Goal: Communication & Community: Answer question/provide support

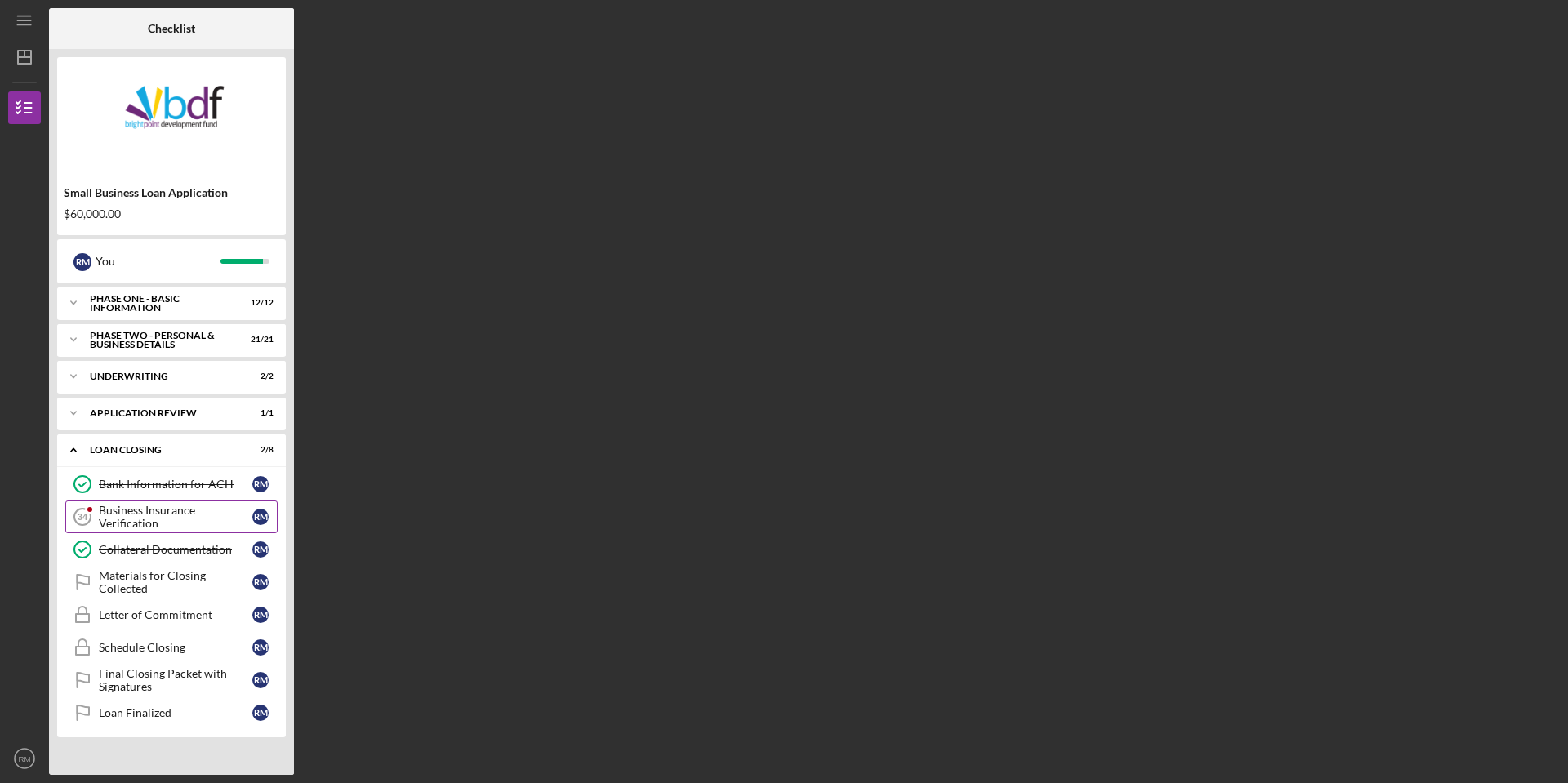
click at [133, 524] on div "Business Insurance Verification" at bounding box center [175, 517] width 153 height 26
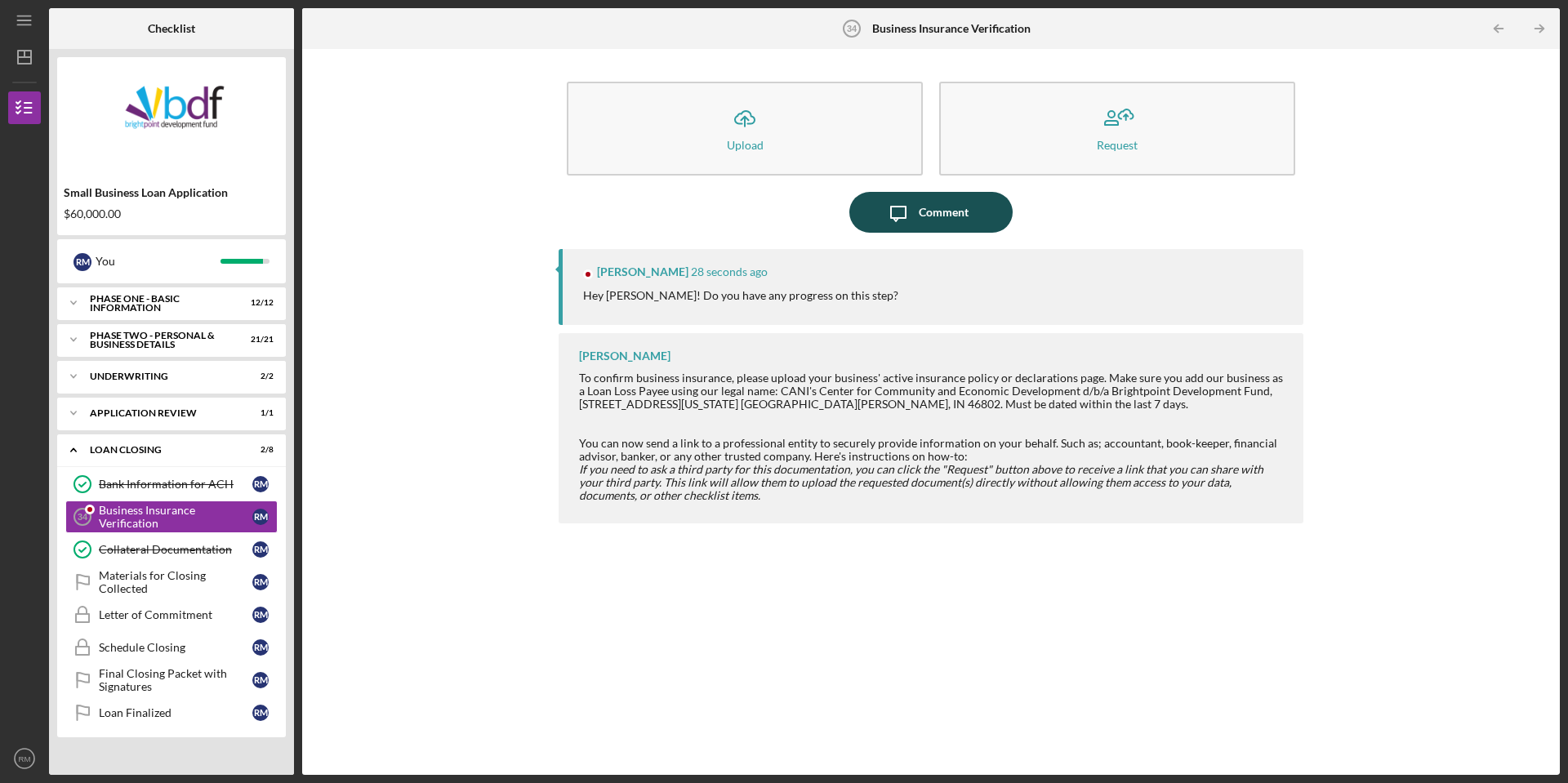
click at [968, 213] on button "Icon/Message Comment" at bounding box center [931, 212] width 163 height 41
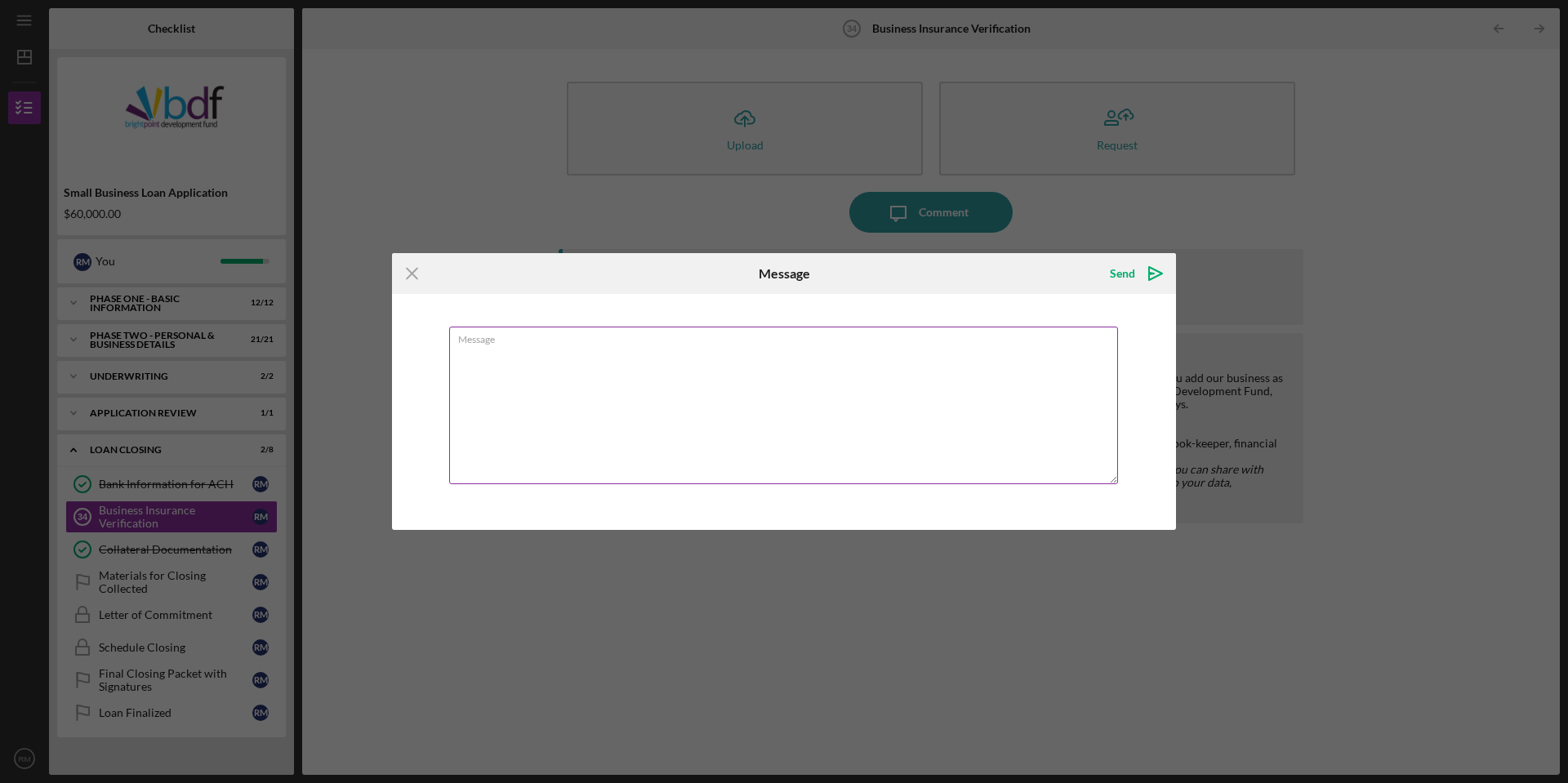
type textarea "J"
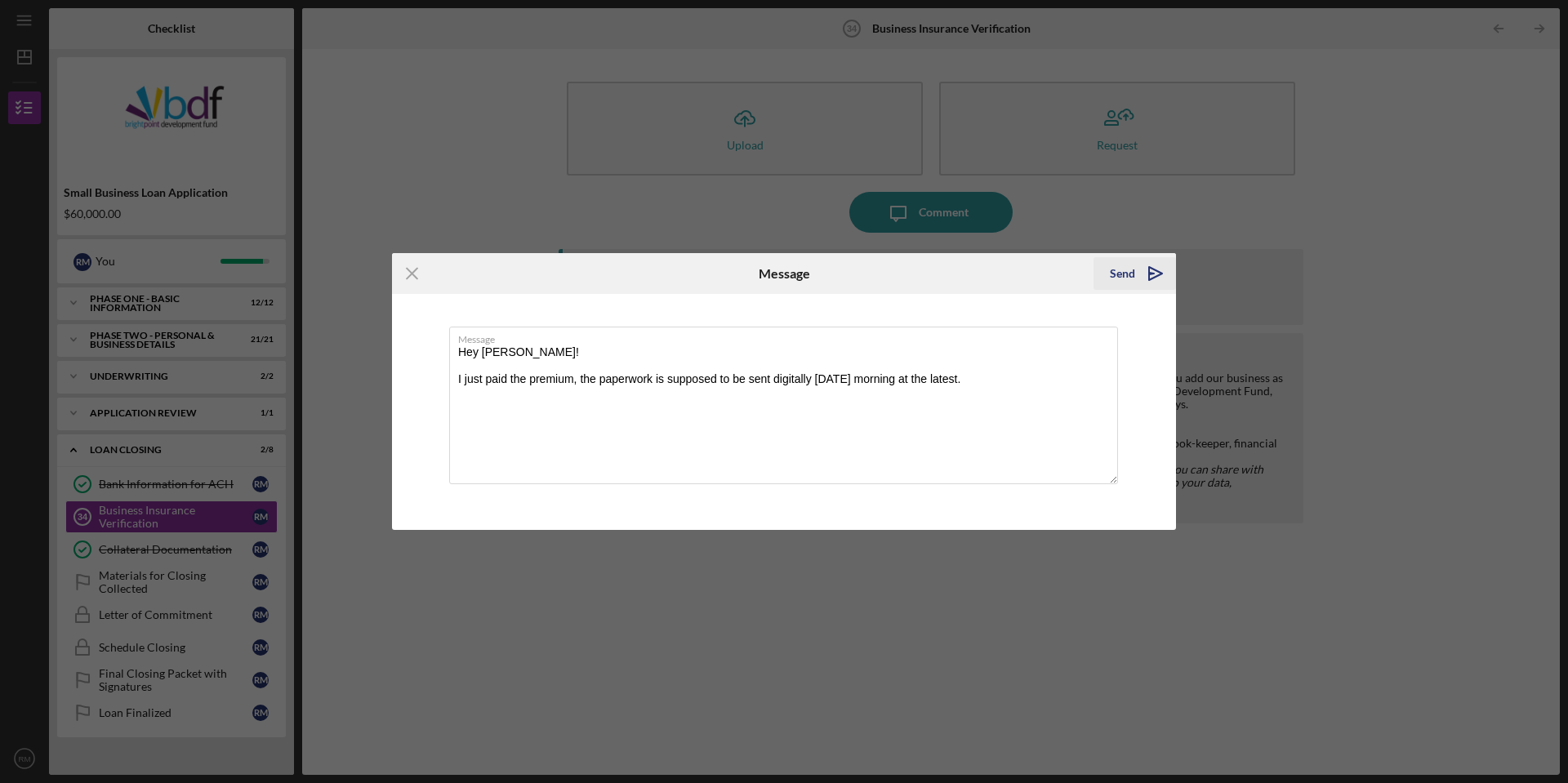
type textarea "Hey [PERSON_NAME]! I just paid the premium, the paperwork is supposed to be sen…"
click at [1144, 260] on icon "Icon/icon-invite-send" at bounding box center [1155, 273] width 41 height 41
